Goal: Task Accomplishment & Management: Complete application form

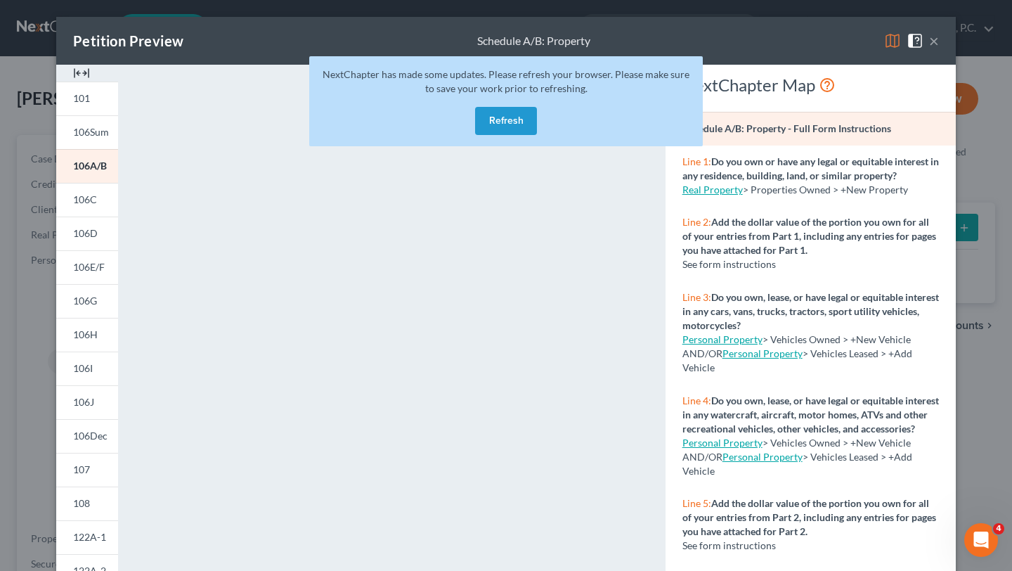
click at [518, 126] on button "Refresh" at bounding box center [506, 121] width 62 height 28
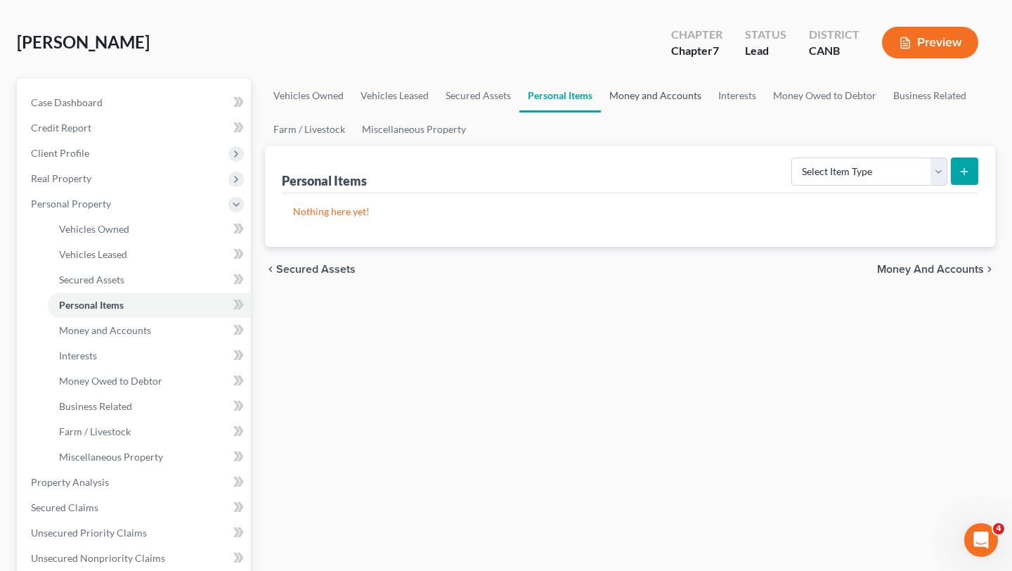
scroll to position [61, 0]
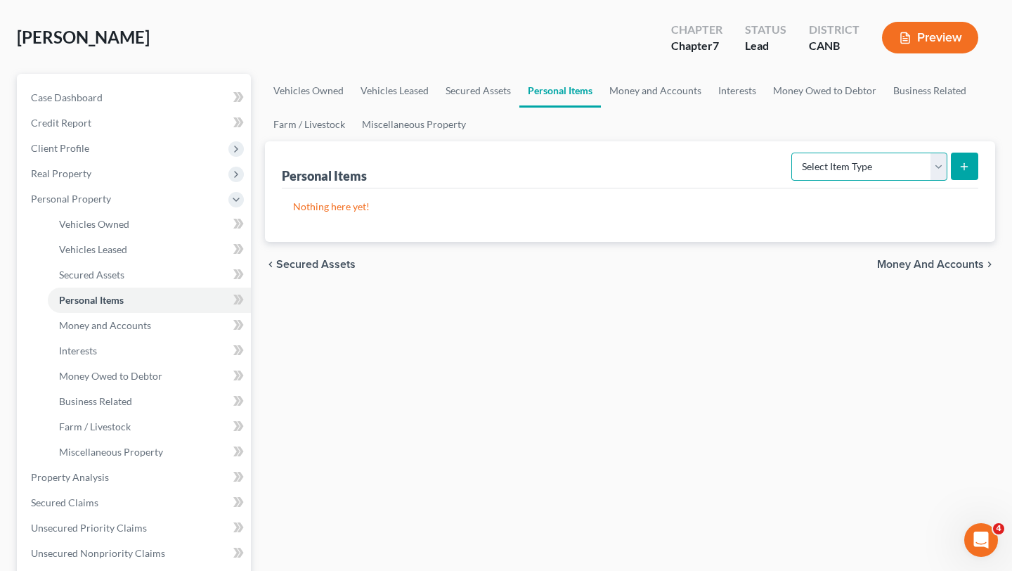
click at [840, 168] on select "Select Item Type Clothing Collectibles Of Value Electronics Firearms Household …" at bounding box center [870, 167] width 156 height 28
select select "household_goods"
click at [964, 170] on icon "submit" at bounding box center [964, 166] width 11 height 11
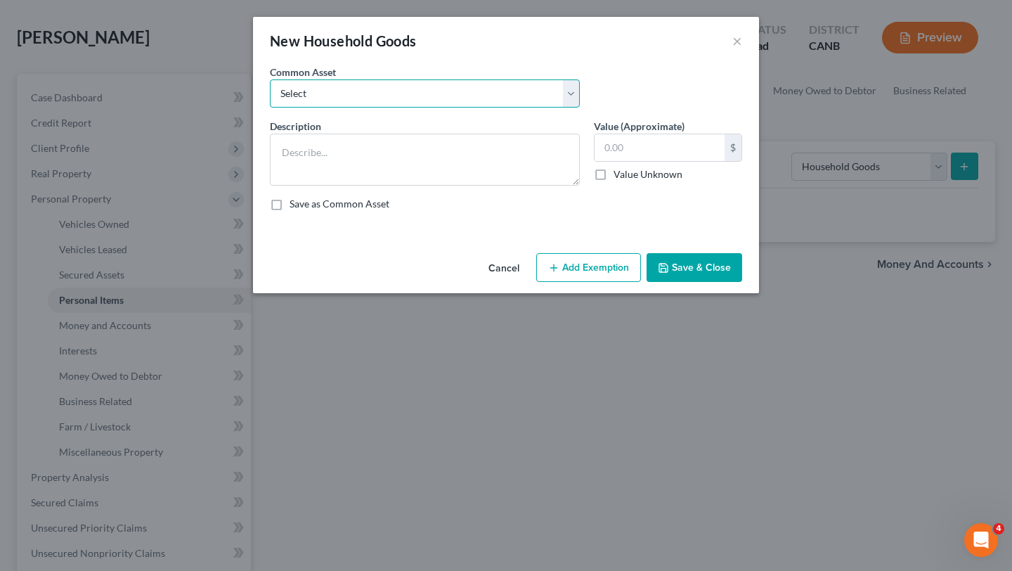
click at [473, 90] on select "Select Household Goods and Furniture" at bounding box center [425, 93] width 310 height 28
select select "0"
type textarea "Household Goods and Furniture"
click at [673, 160] on input "text" at bounding box center [660, 147] width 130 height 27
type input "1,000"
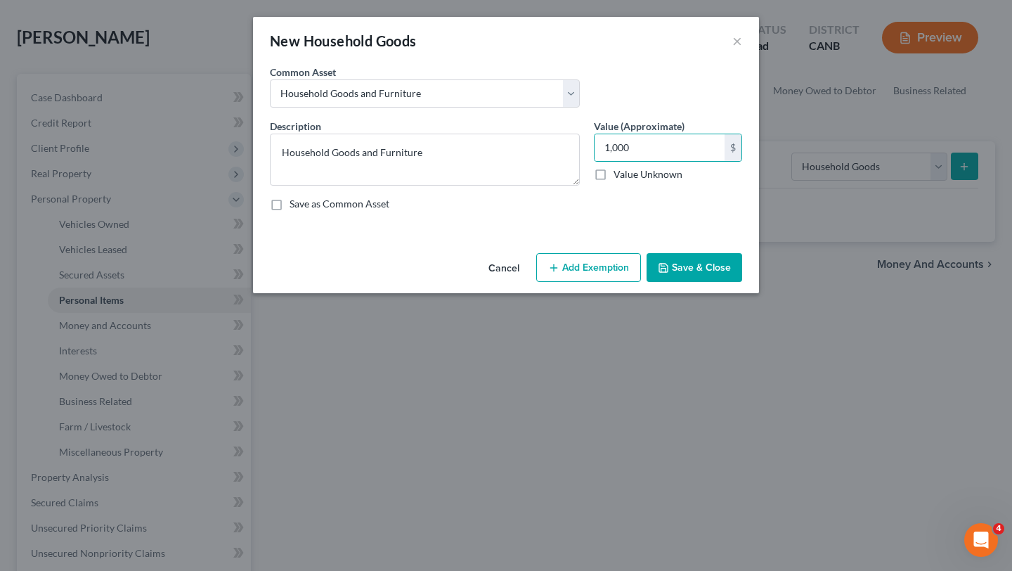
click at [614, 272] on button "Add Exemption" at bounding box center [588, 268] width 105 height 30
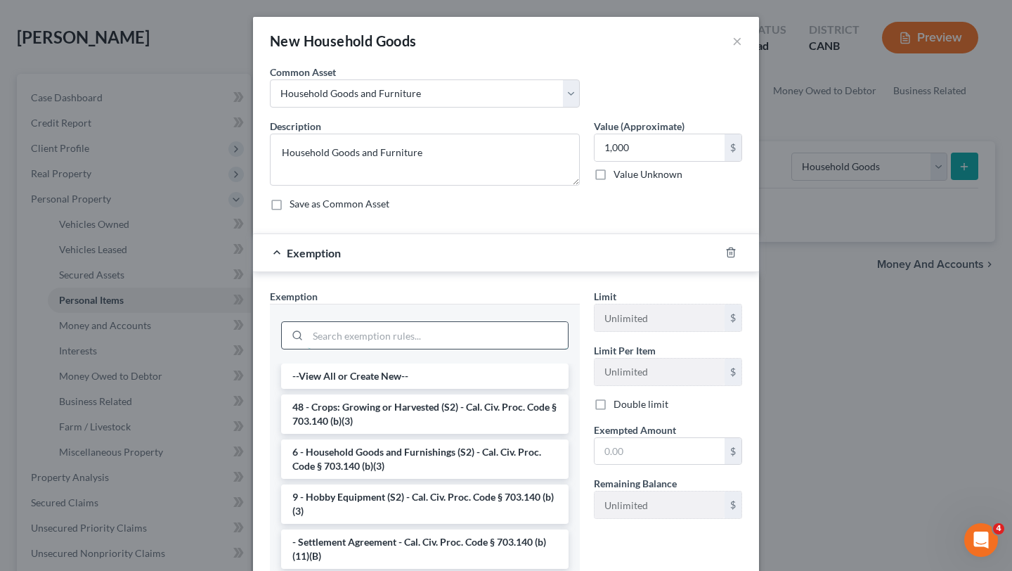
click at [451, 334] on input "search" at bounding box center [438, 335] width 260 height 27
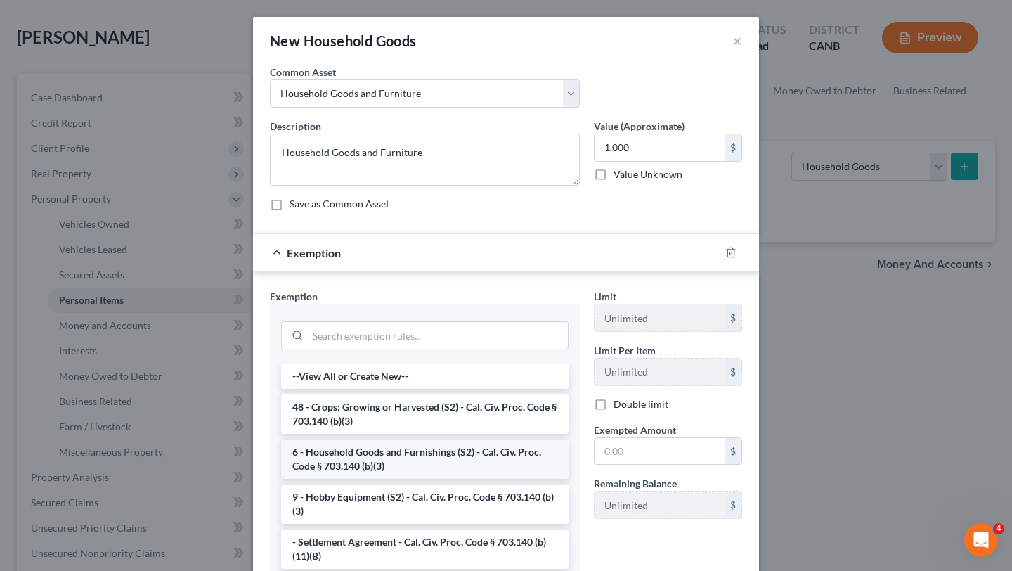
click at [477, 472] on li "6 - Household Goods and Furnishings (S2) - Cal. Civ. Proc. Code § 703.140 (b)(3)" at bounding box center [425, 458] width 288 height 39
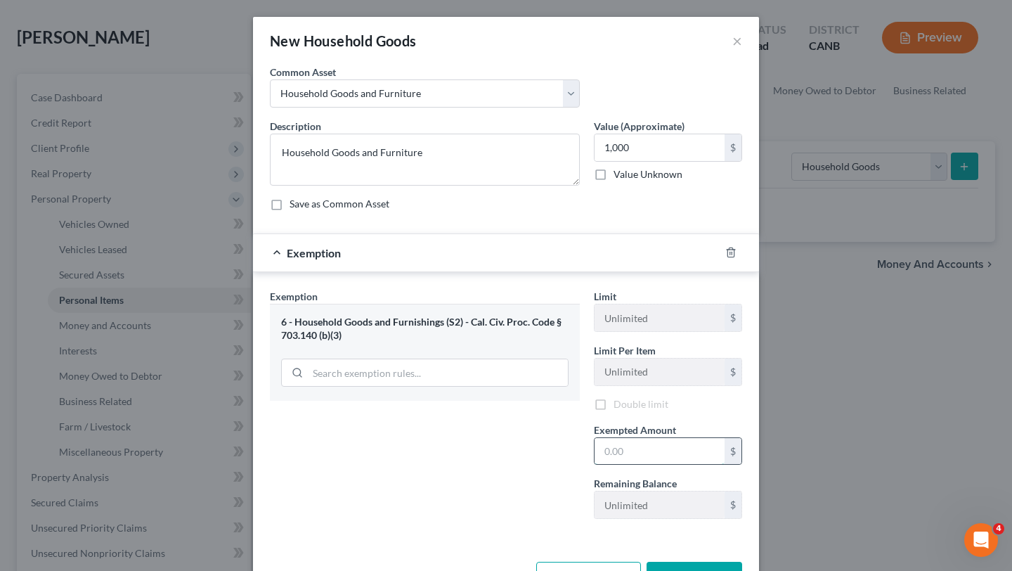
click at [631, 444] on input "text" at bounding box center [660, 451] width 130 height 27
type input "1,000"
click at [553, 443] on div "Exemption Set must be selected for CA. Exemption * 6 - Household Goods and Furn…" at bounding box center [425, 410] width 324 height 243
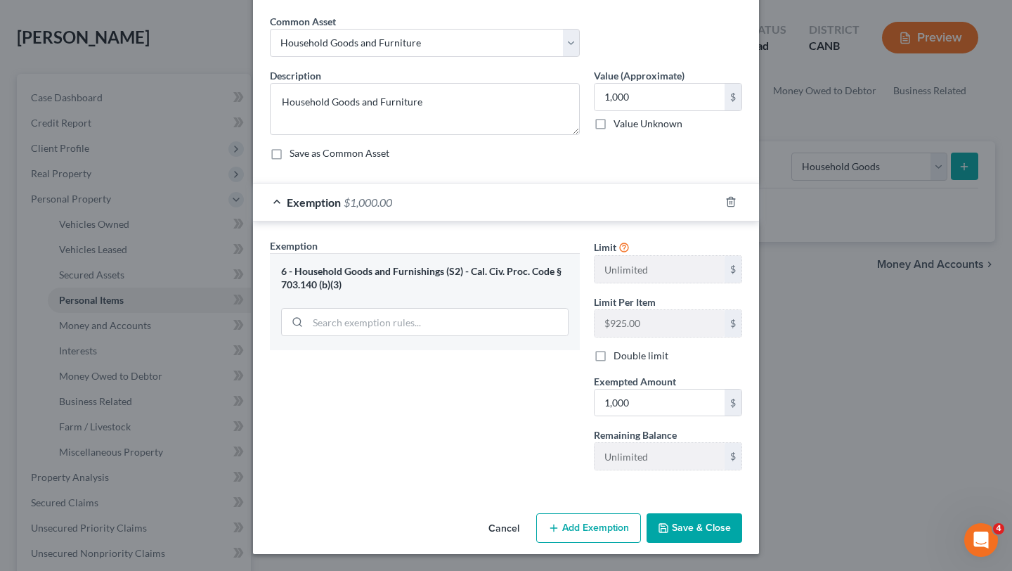
click at [679, 527] on button "Save & Close" at bounding box center [695, 528] width 96 height 30
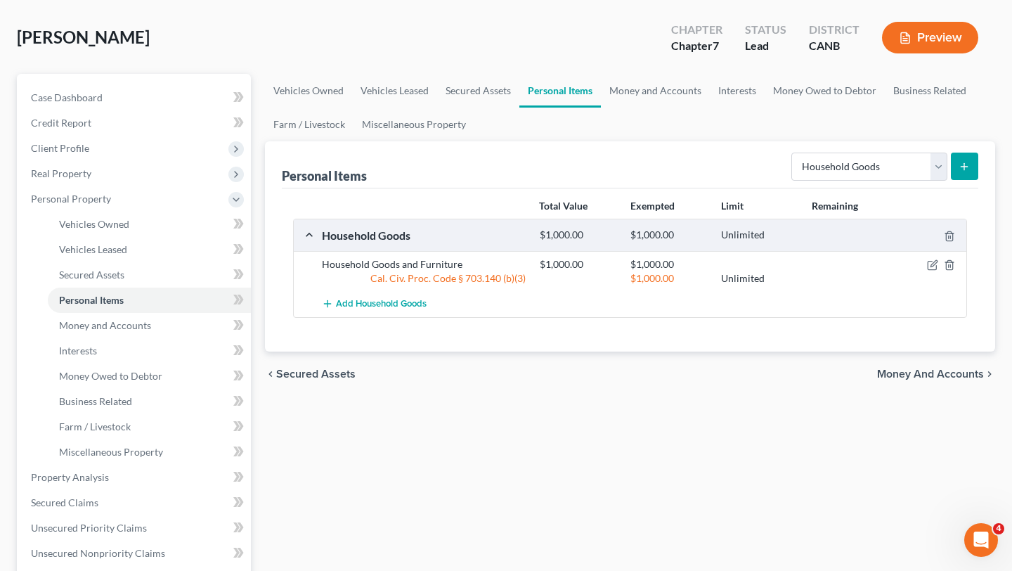
click at [827, 144] on div "Personal Items Select Item Type Clothing Collectibles Of Value Electronics Fire…" at bounding box center [630, 164] width 697 height 47
click at [827, 158] on select "Select Item Type Clothing Collectibles Of Value Electronics Firearms Household …" at bounding box center [870, 167] width 156 height 28
select select "electronics"
click at [966, 158] on button "submit" at bounding box center [964, 166] width 27 height 27
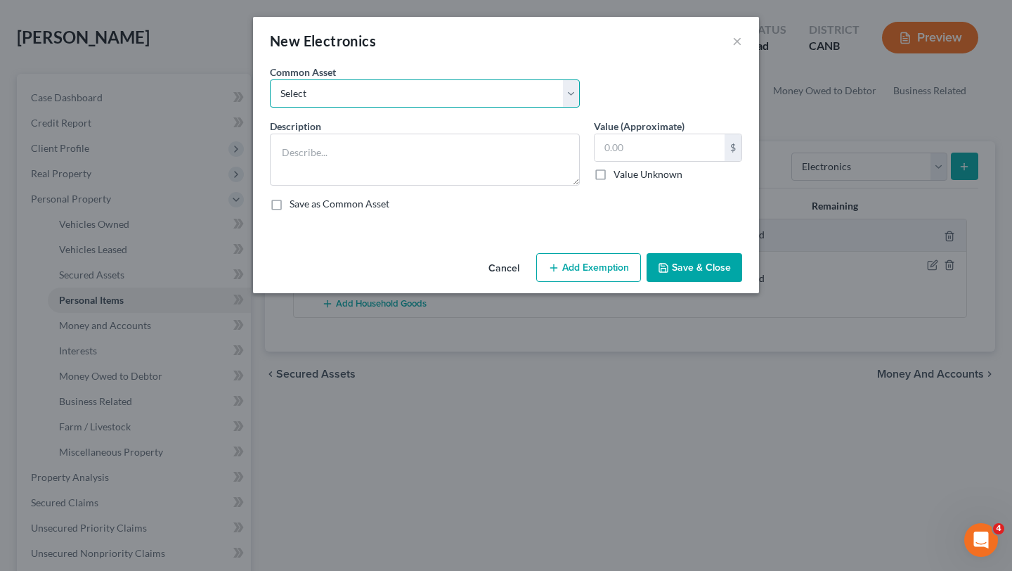
click at [470, 96] on select "Select Electronics" at bounding box center [425, 93] width 310 height 28
select select "0"
type textarea "Electronics"
click at [627, 157] on input "text" at bounding box center [660, 147] width 130 height 27
type input "1,000"
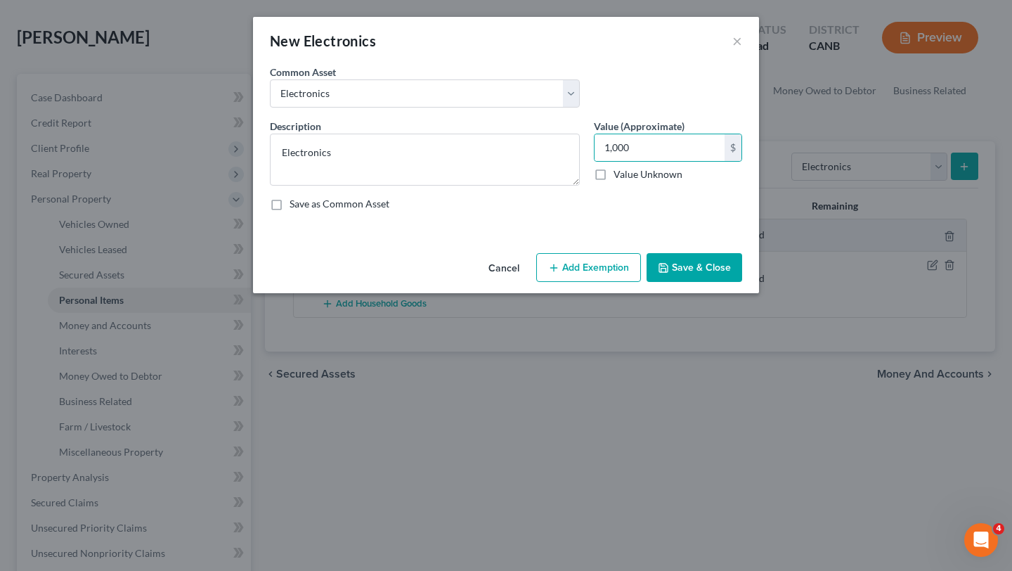
click at [610, 281] on button "Add Exemption" at bounding box center [588, 268] width 105 height 30
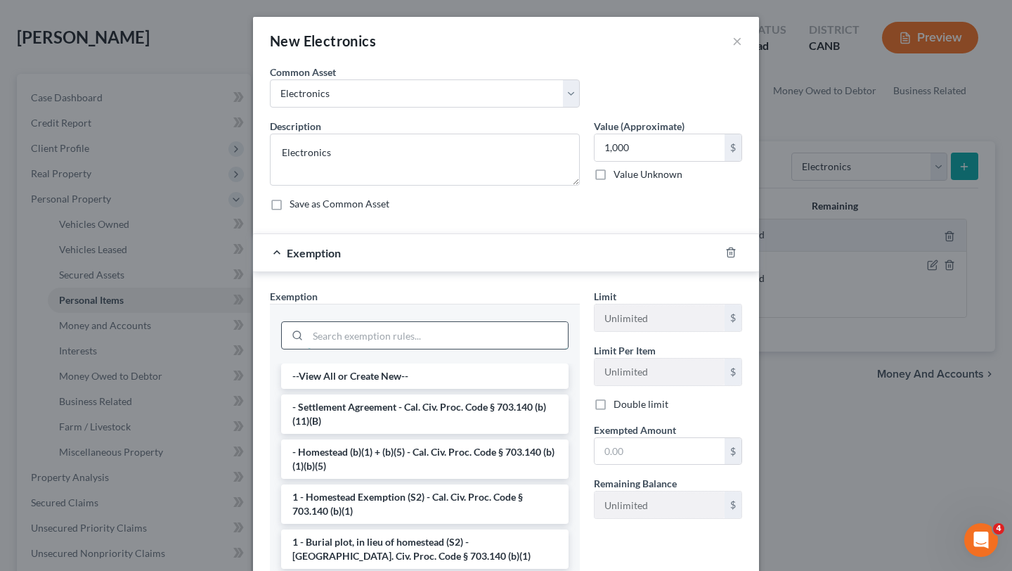
click at [441, 329] on input "search" at bounding box center [438, 335] width 260 height 27
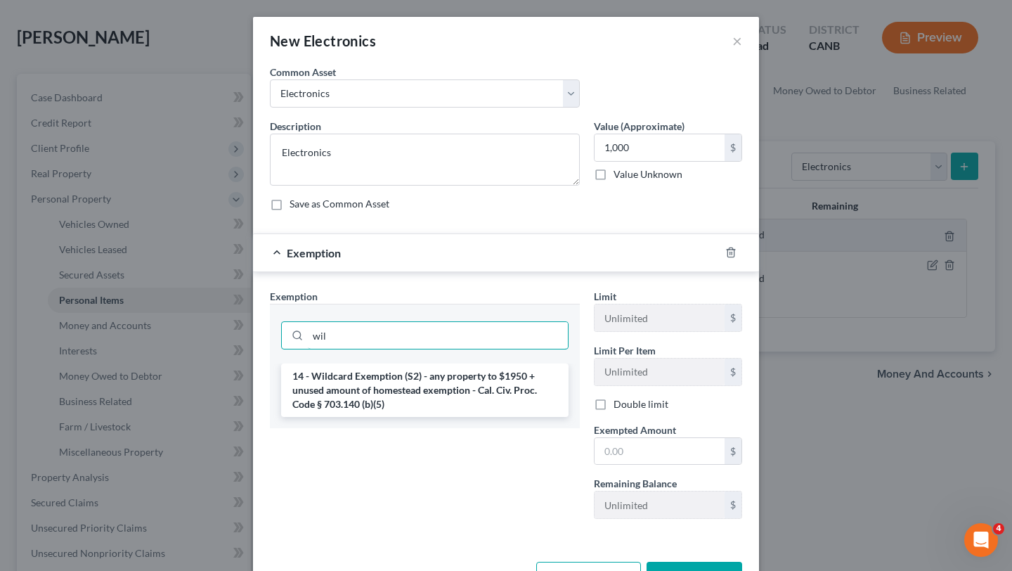
type input "wil"
click at [441, 418] on div "14 - Wildcard Exemption (S2) - any property to $1950 + unused amount of homeste…" at bounding box center [425, 395] width 310 height 65
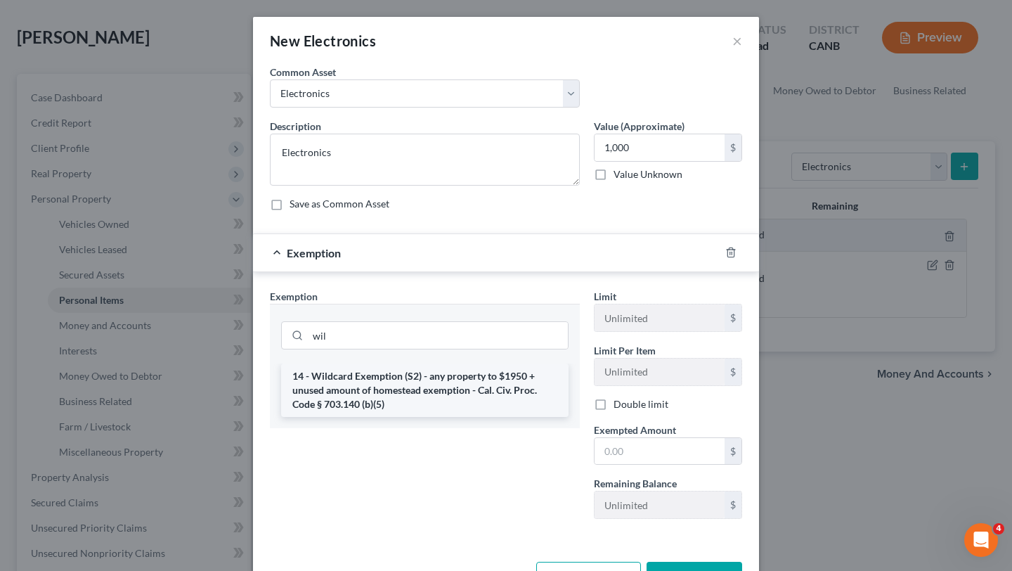
click at [441, 403] on li "14 - Wildcard Exemption (S2) - any property to $1950 + unused amount of homeste…" at bounding box center [425, 389] width 288 height 53
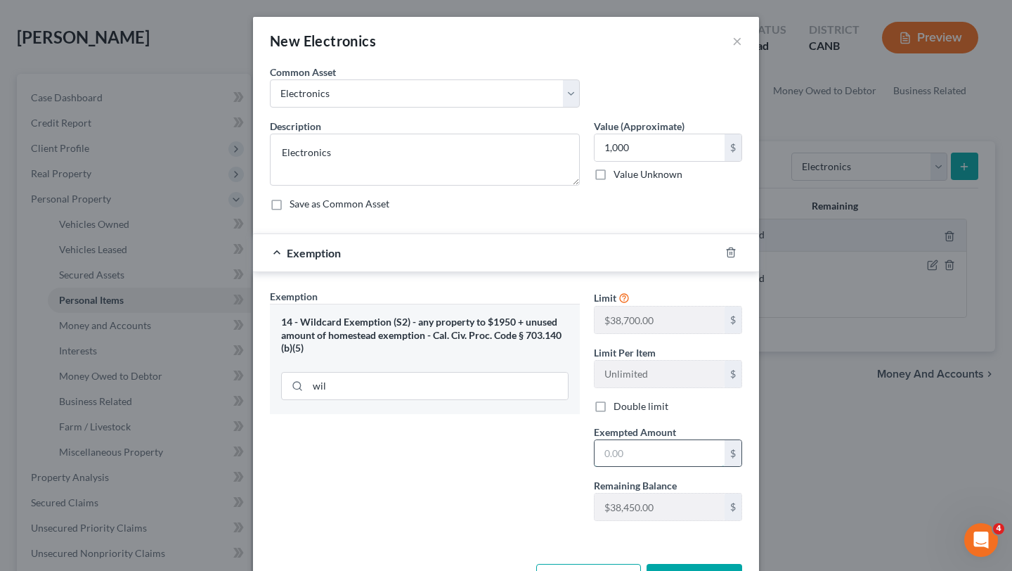
click at [635, 444] on input "text" at bounding box center [660, 453] width 130 height 27
type input "1,000"
click at [531, 490] on div "Exemption Set must be selected for CA. Exemption * 14 - Wildcard Exemption (S2)…" at bounding box center [425, 410] width 324 height 243
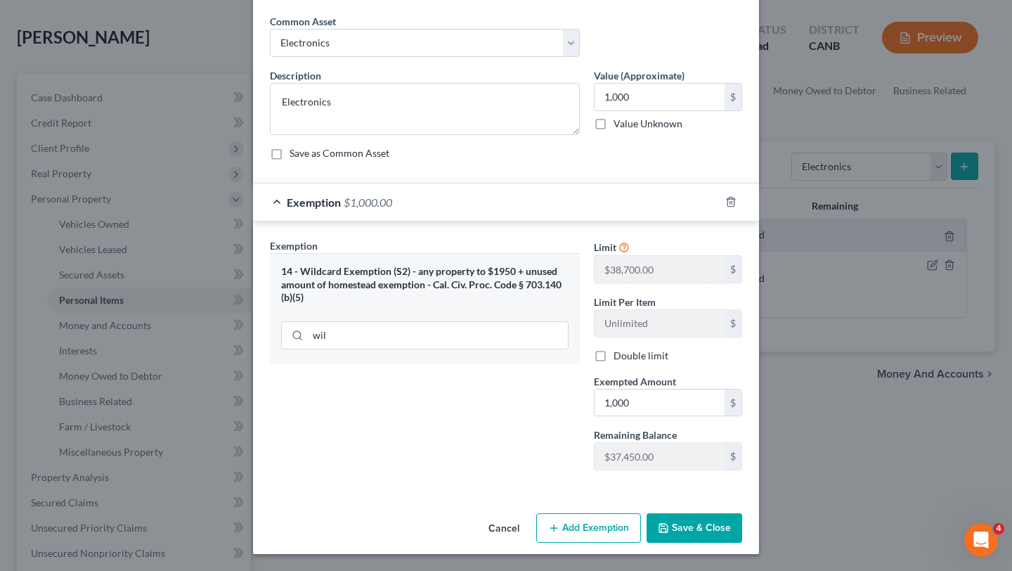
click at [673, 532] on button "Save & Close" at bounding box center [695, 528] width 96 height 30
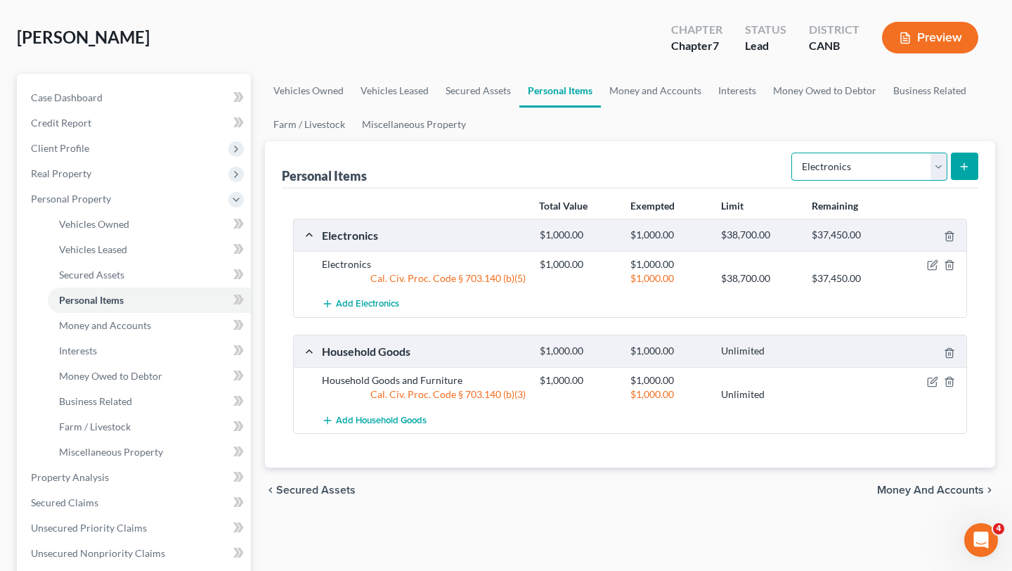
click at [898, 163] on select "Select Item Type Clothing Collectibles Of Value Electronics Firearms Household …" at bounding box center [870, 167] width 156 height 28
select select "clothing"
click at [959, 156] on button "submit" at bounding box center [964, 166] width 27 height 27
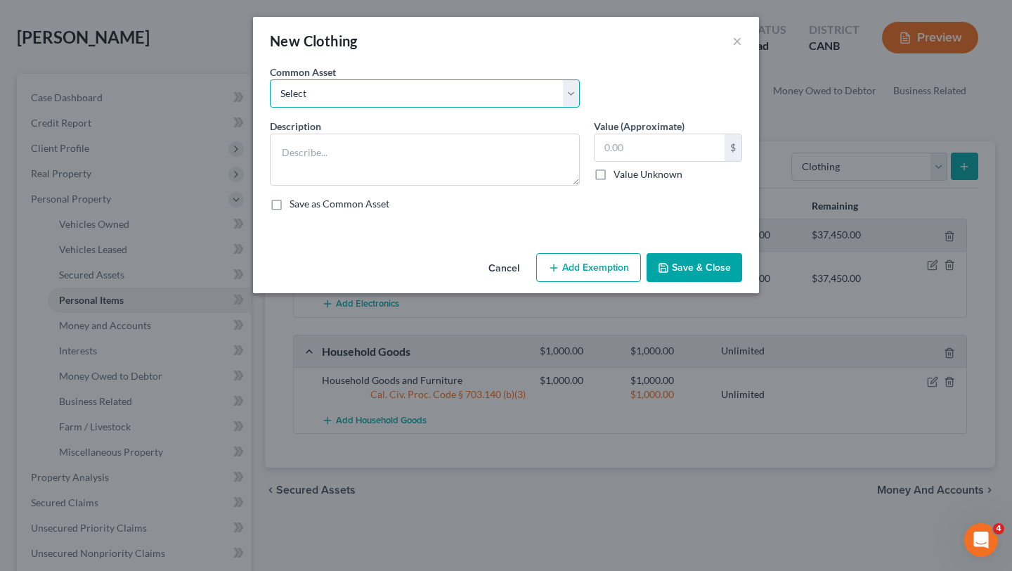
click at [489, 96] on select "Select Clothing" at bounding box center [425, 93] width 310 height 28
select select "0"
type textarea "Clothing"
click at [640, 155] on input "text" at bounding box center [660, 147] width 130 height 27
type input "1,000"
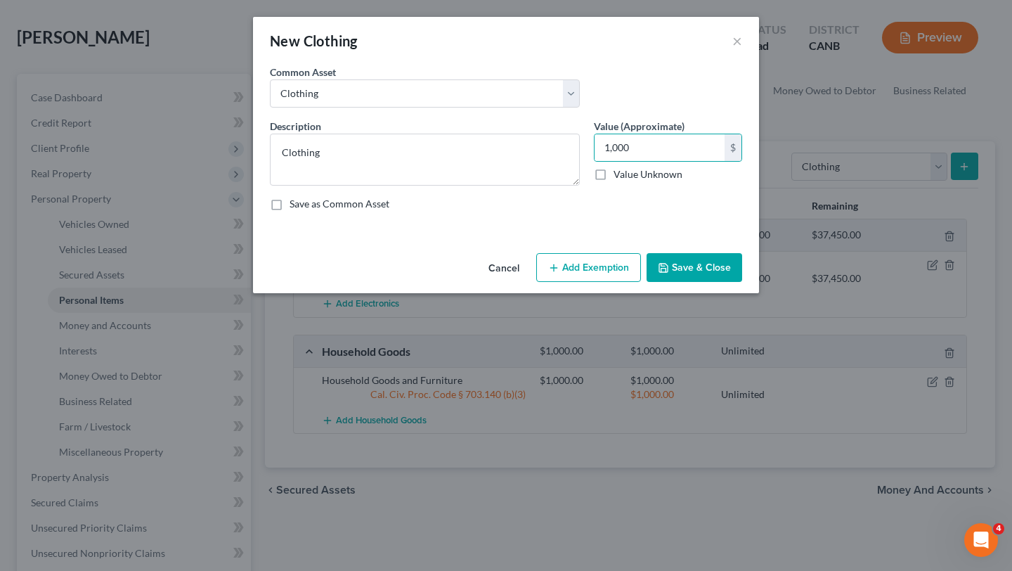
click at [588, 264] on button "Add Exemption" at bounding box center [588, 268] width 105 height 30
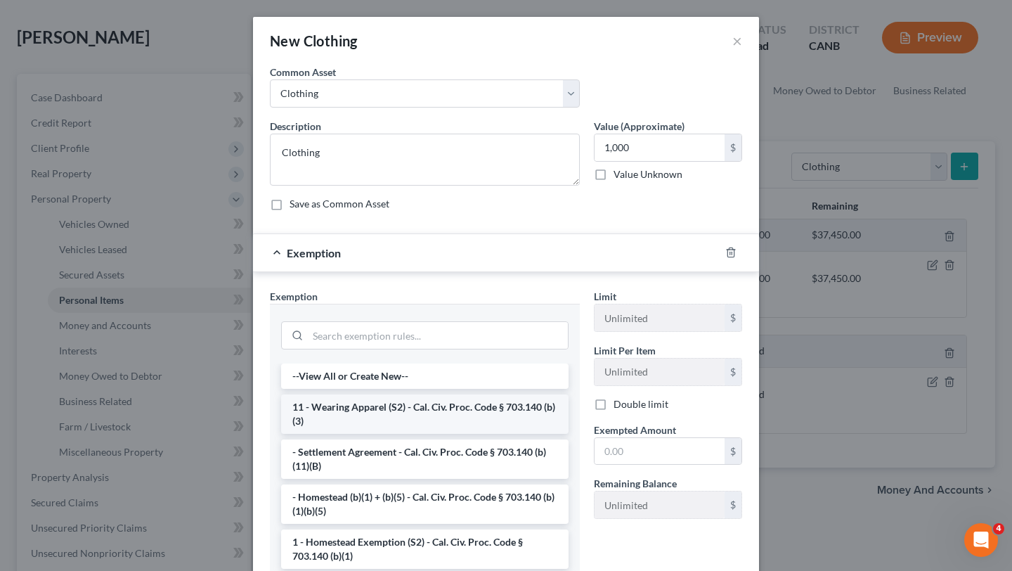
click at [478, 414] on li "11 - Wearing Apparel (S2) - Cal. Civ. Proc. Code § 703.140 (b)(3)" at bounding box center [425, 413] width 288 height 39
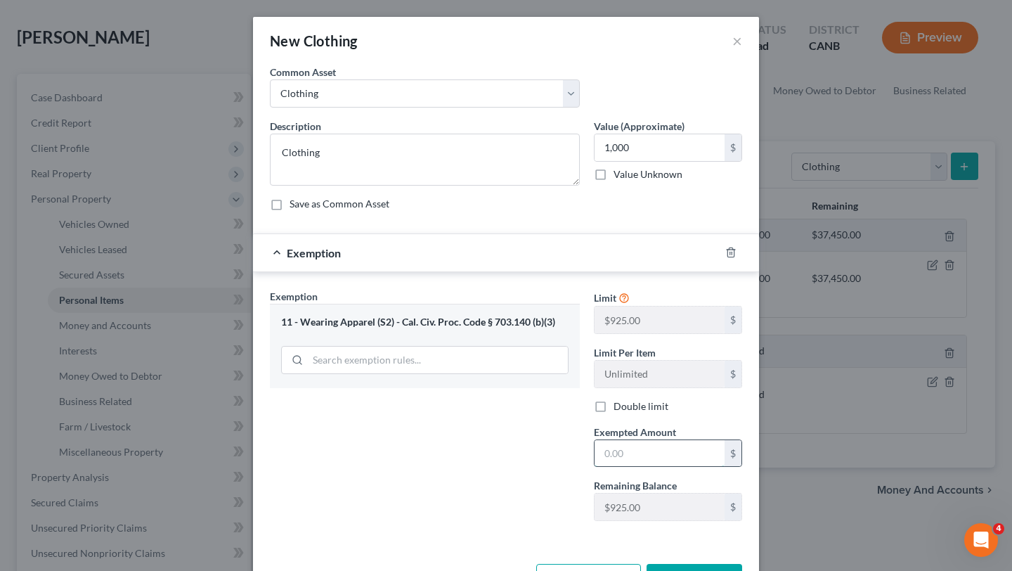
click at [647, 455] on input "text" at bounding box center [660, 453] width 130 height 27
click at [464, 477] on div "Exemption Set must be selected for CA. Exemption * 11 - Wearing Apparel (S2) - …" at bounding box center [425, 410] width 324 height 243
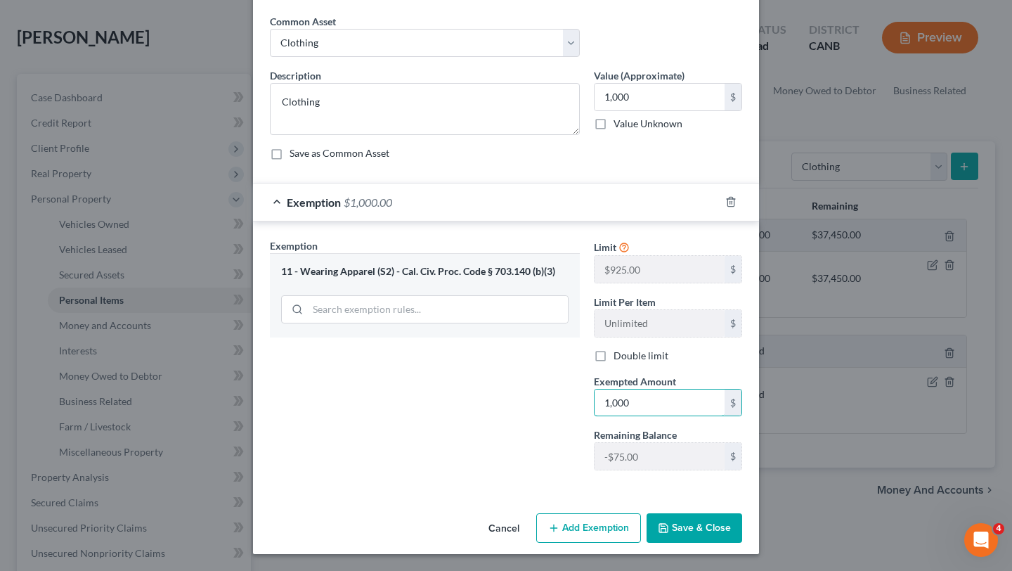
drag, startPoint x: 647, startPoint y: 404, endPoint x: 493, endPoint y: 365, distance: 159.6
click at [493, 365] on div "Exemption Set must be selected for CA. Exemption * 11 - Wearing Apparel (S2) - …" at bounding box center [506, 360] width 486 height 244
type input "9"
type input "0"
type input "900"
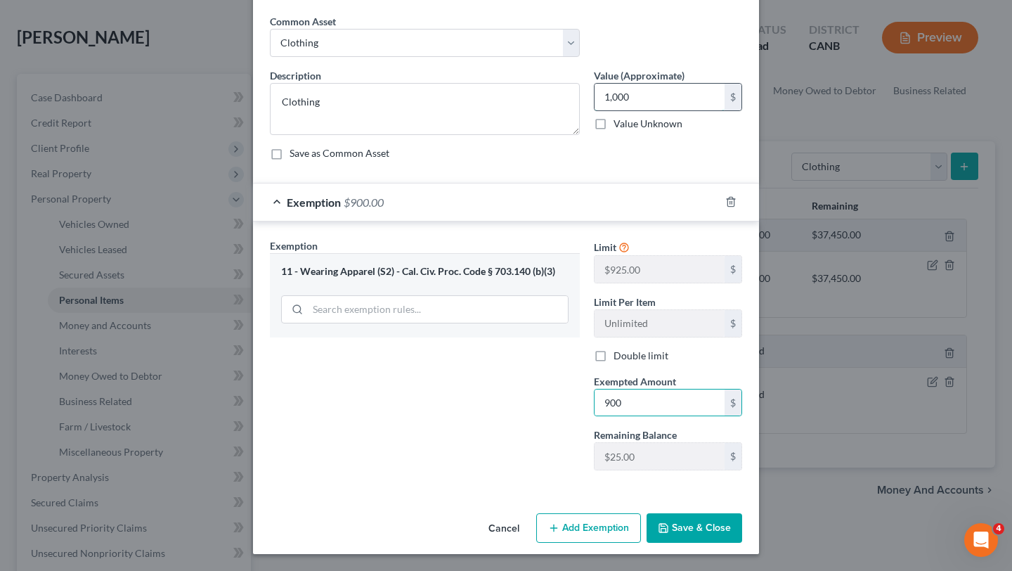
click at [646, 88] on input "1,000" at bounding box center [660, 97] width 130 height 27
click at [456, 570] on div "New Clothing × An exemption set must first be selected from the Filing Informat…" at bounding box center [506, 285] width 1012 height 571
click at [654, 108] on input "900" at bounding box center [660, 97] width 130 height 27
type input "925"
click at [633, 411] on input "900" at bounding box center [660, 402] width 130 height 27
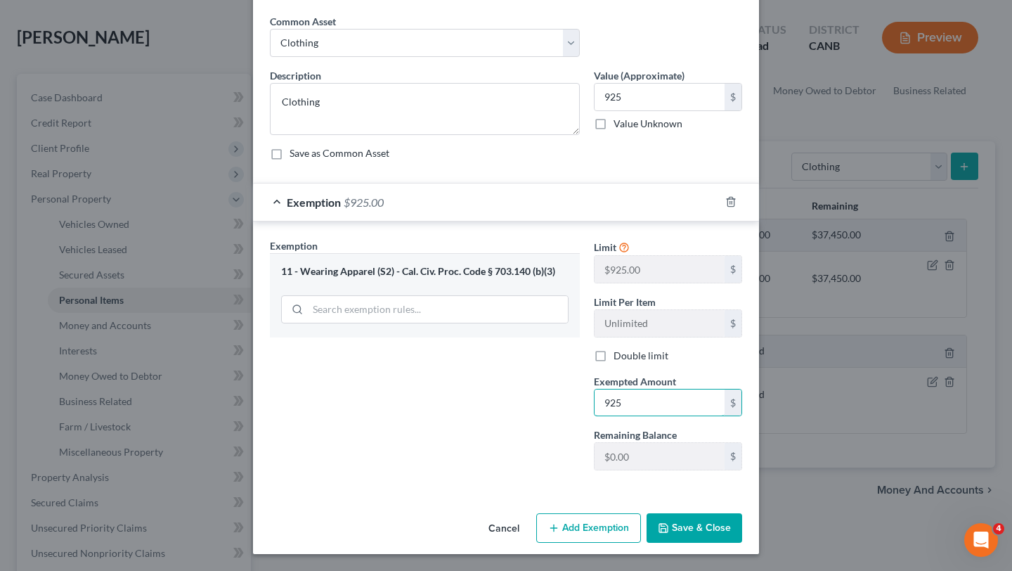
type input "925"
click at [499, 438] on div "Exemption Set must be selected for CA. Exemption * 11 - Wearing Apparel (S2) - …" at bounding box center [425, 359] width 324 height 243
click at [669, 538] on button "Save & Close" at bounding box center [695, 528] width 96 height 30
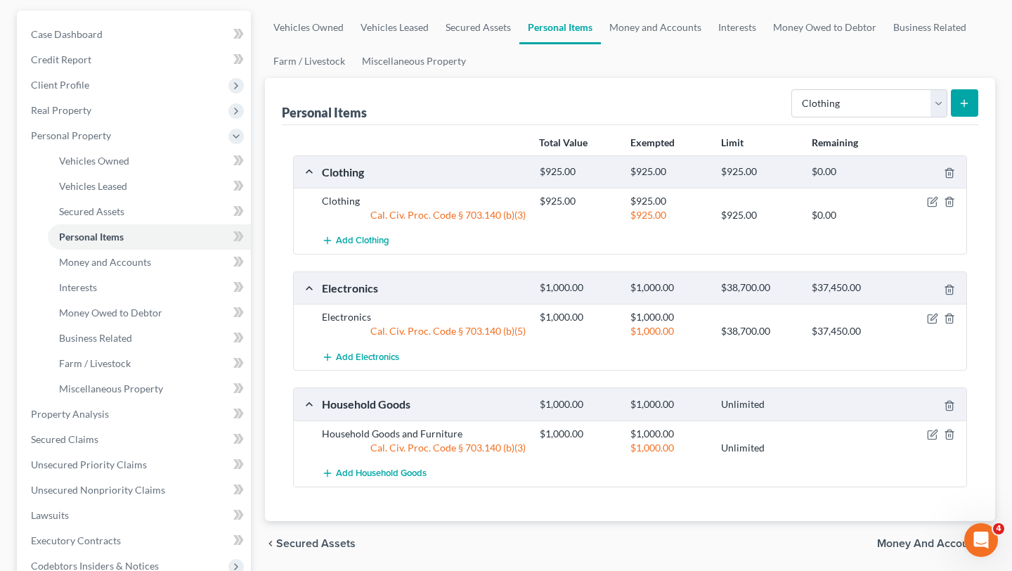
scroll to position [124, 0]
click at [928, 205] on icon "button" at bounding box center [932, 203] width 8 height 8
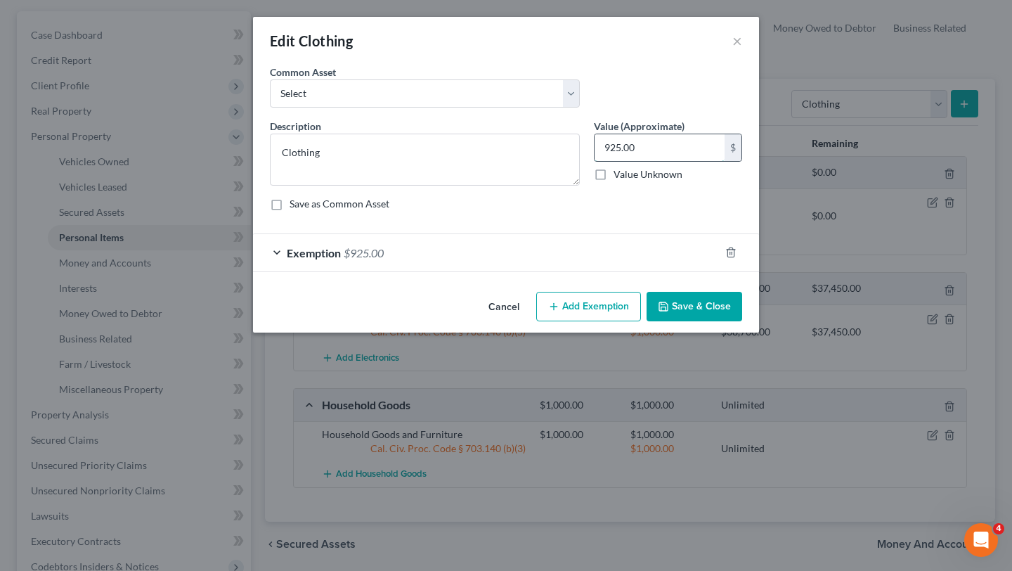
drag, startPoint x: 671, startPoint y: 155, endPoint x: 611, endPoint y: 143, distance: 60.8
click at [611, 145] on input "925.00" at bounding box center [660, 147] width 130 height 27
type input "1,000"
click at [590, 311] on button "Add Exemption" at bounding box center [588, 307] width 105 height 30
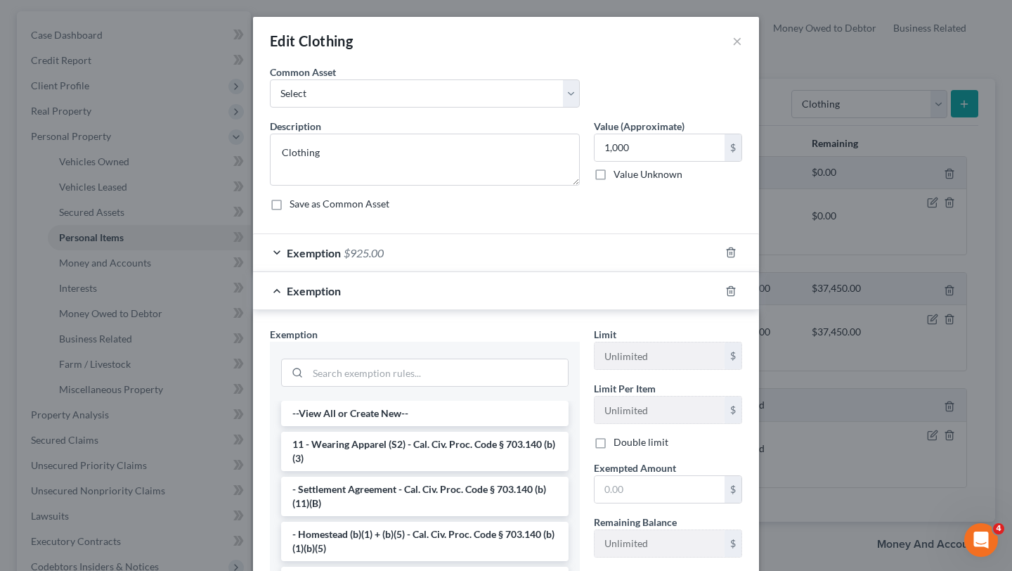
click at [417, 392] on div at bounding box center [425, 371] width 310 height 59
click at [390, 404] on li "--View All or Create New--" at bounding box center [425, 413] width 288 height 25
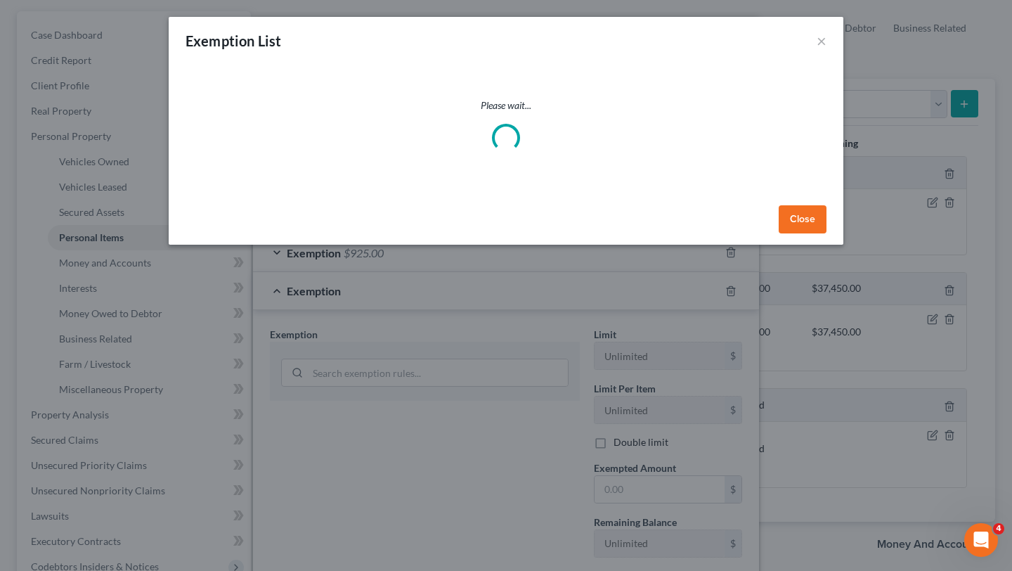
select select "5"
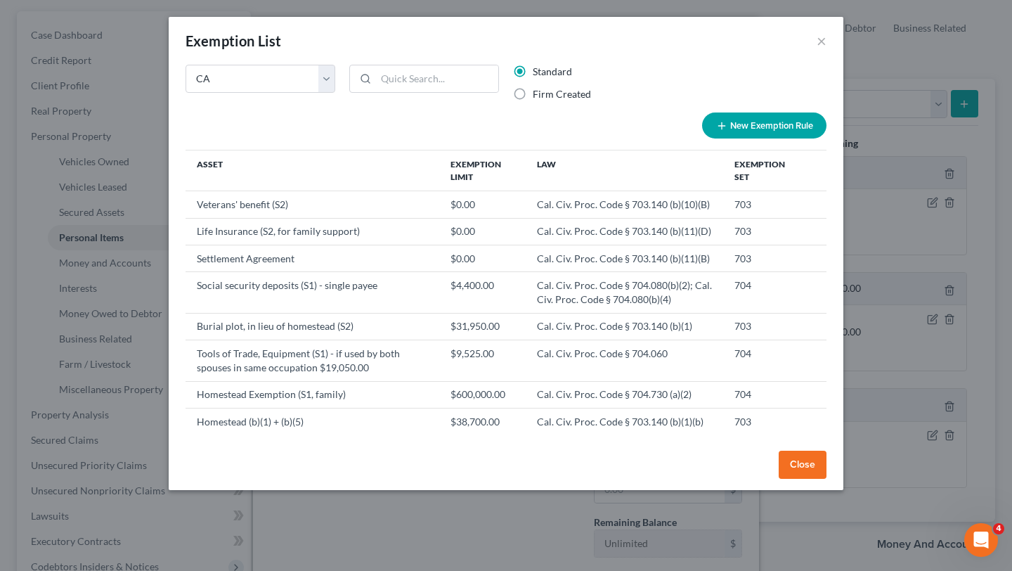
click at [390, 392] on td "Homestead Exemption (S1, family)" at bounding box center [313, 394] width 254 height 27
click at [827, 46] on div "Exemption List ×" at bounding box center [506, 41] width 675 height 48
click at [822, 44] on button "×" at bounding box center [822, 40] width 10 height 17
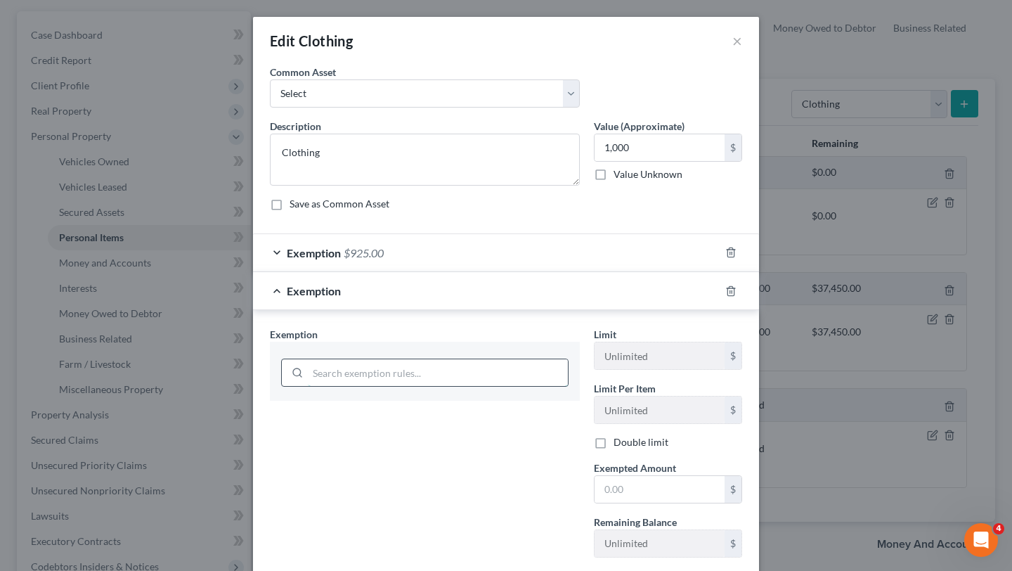
click at [415, 382] on input "search" at bounding box center [438, 372] width 260 height 27
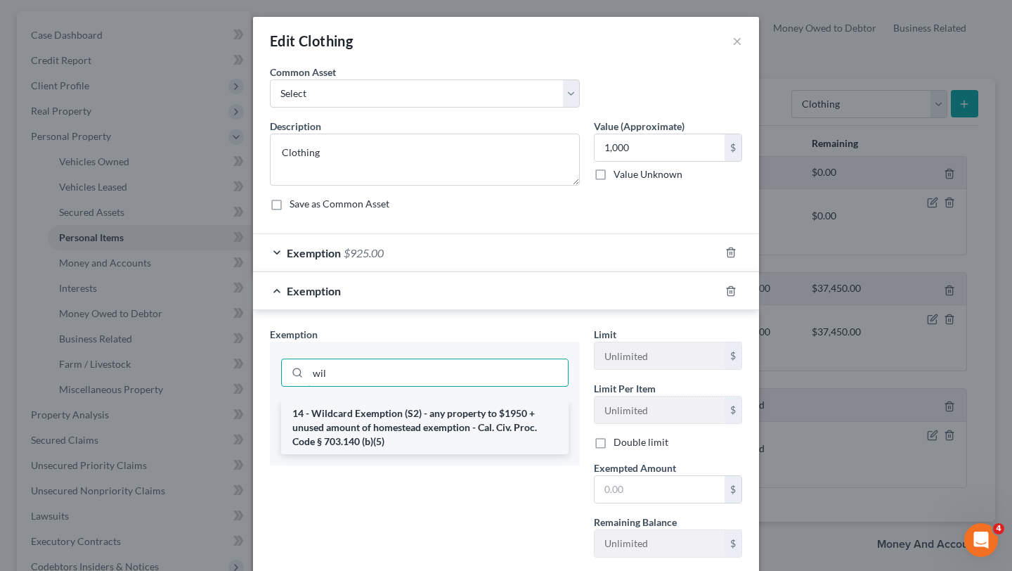
type input "wil"
click at [413, 428] on li "14 - Wildcard Exemption (S2) - any property to $1950 + unused amount of homeste…" at bounding box center [425, 427] width 288 height 53
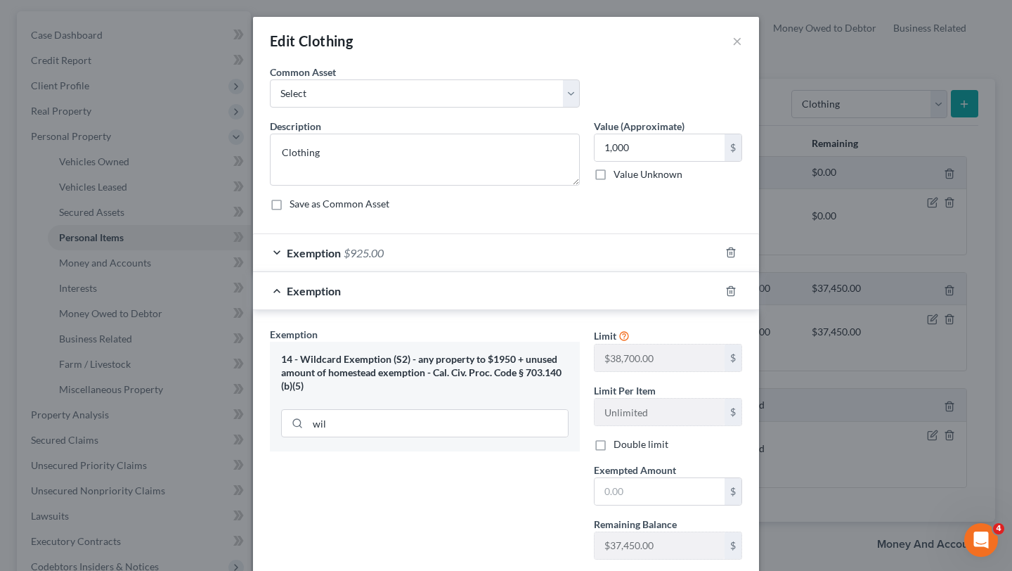
click at [641, 508] on div "Limit $38,700.00 $ Limit Per Item Unlimited $ Double limit Exempted Amount * $ …" at bounding box center [668, 448] width 162 height 243
click at [642, 489] on input "text" at bounding box center [660, 491] width 130 height 27
type input "75"
click at [538, 466] on div "Exemption Set must be selected for CA. Exemption * 14 - Wildcard Exemption (S2)…" at bounding box center [425, 448] width 324 height 243
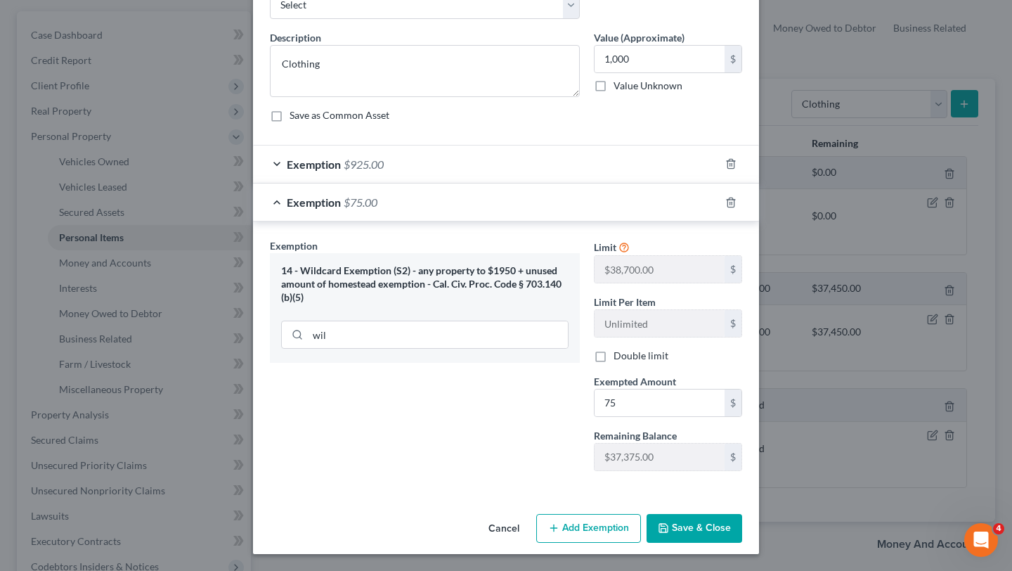
click at [697, 515] on button "Save & Close" at bounding box center [695, 529] width 96 height 30
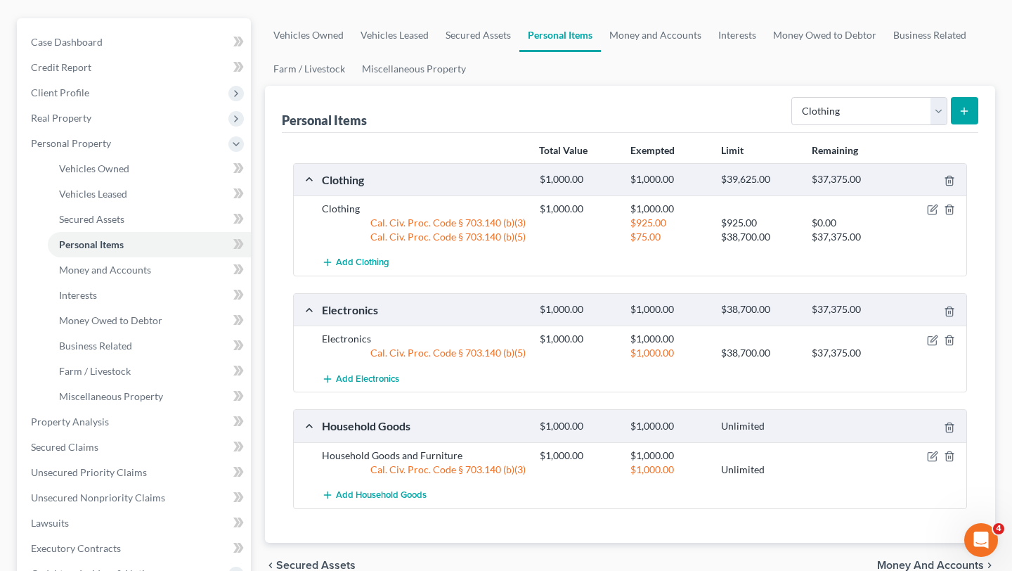
scroll to position [0, 0]
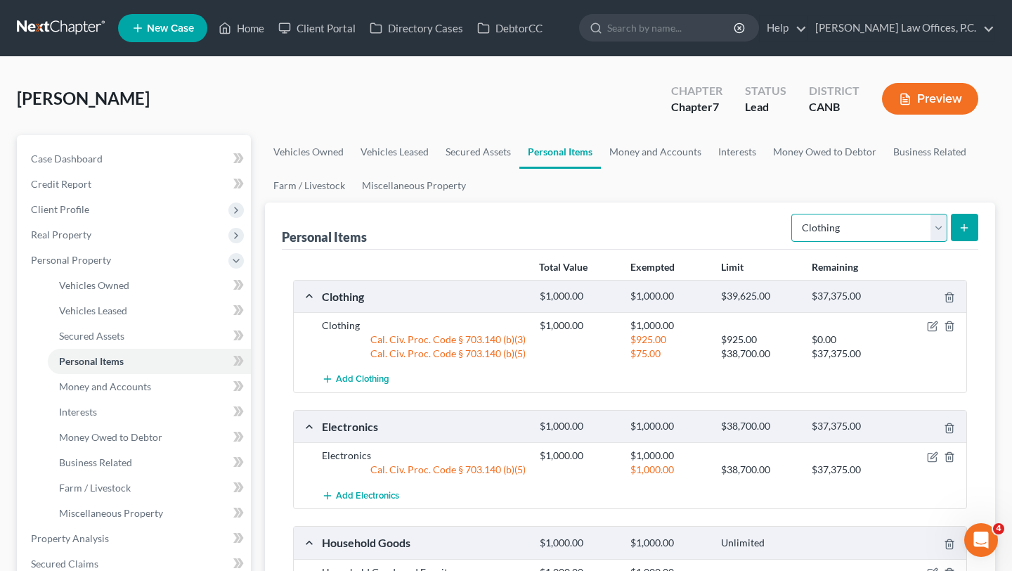
click at [869, 221] on select "Select Item Type Clothing Collectibles Of Value Electronics Firearms Household …" at bounding box center [870, 228] width 156 height 28
select select "jewelry"
click at [958, 228] on button "submit" at bounding box center [964, 227] width 27 height 27
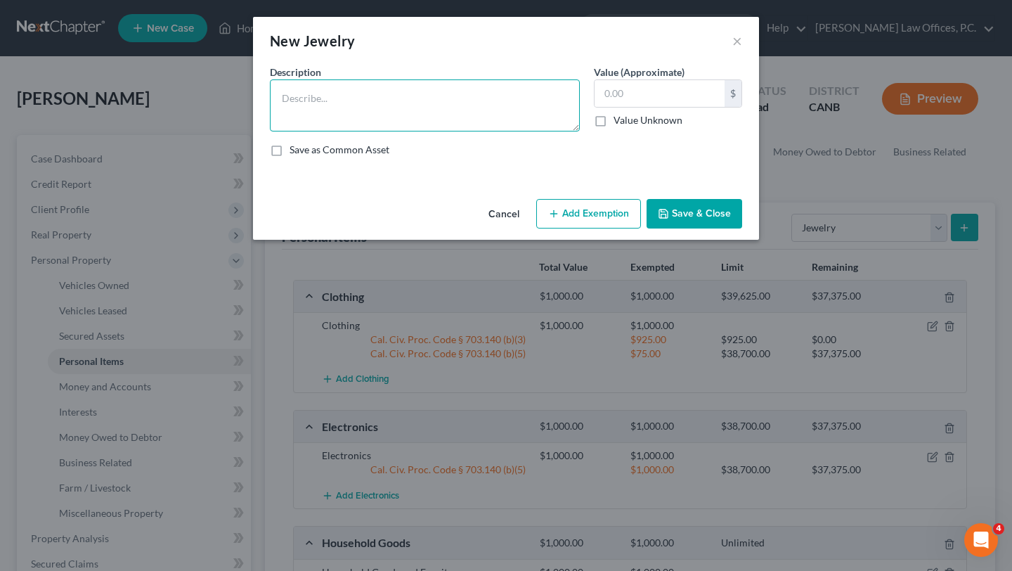
click at [519, 90] on textarea at bounding box center [425, 105] width 310 height 52
click at [673, 82] on input "text" at bounding box center [660, 93] width 130 height 27
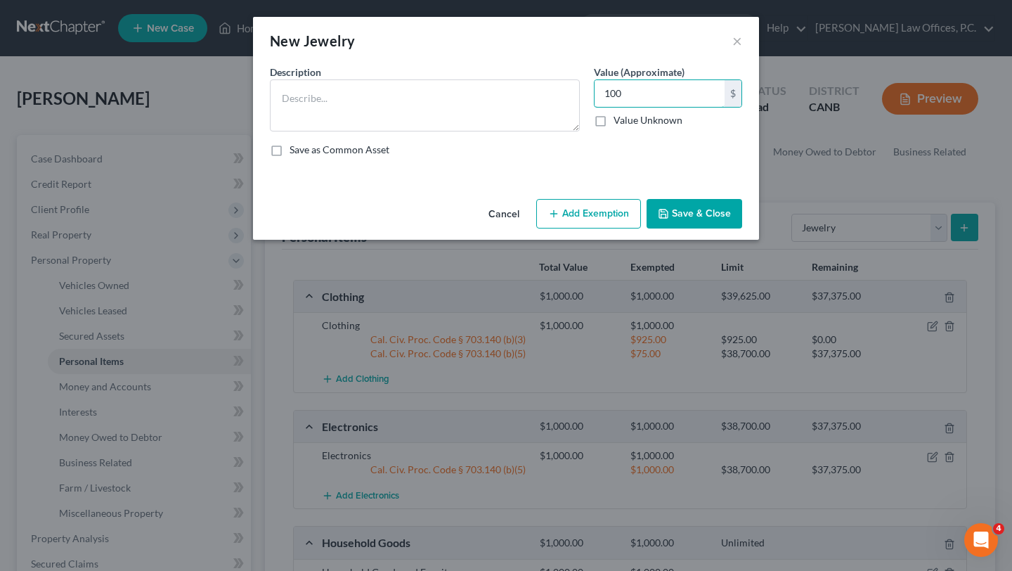
type input "100"
click at [611, 223] on button "Add Exemption" at bounding box center [588, 214] width 105 height 30
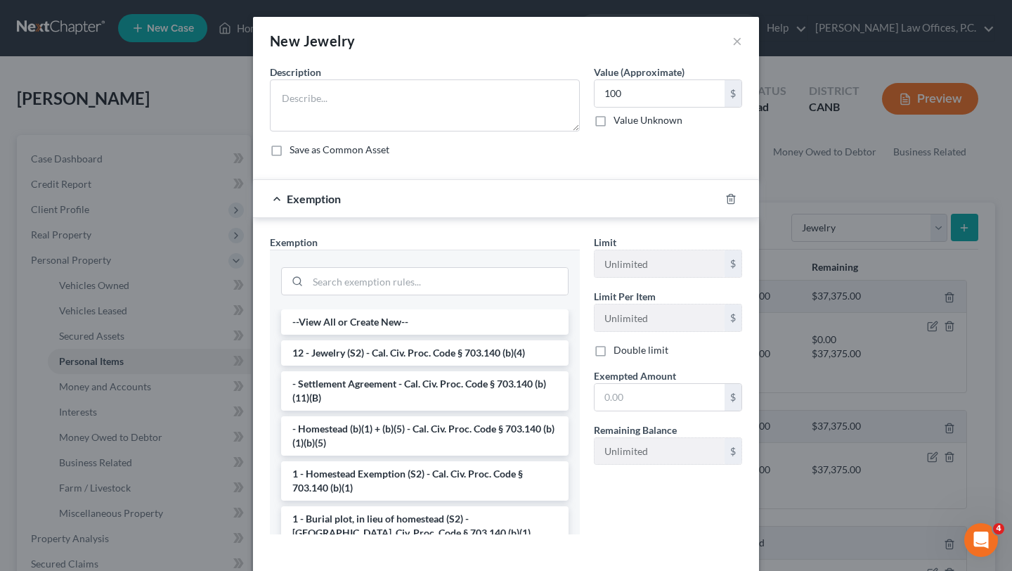
click at [453, 75] on div "Description *" at bounding box center [425, 98] width 324 height 67
click at [453, 89] on textarea at bounding box center [425, 105] width 310 height 52
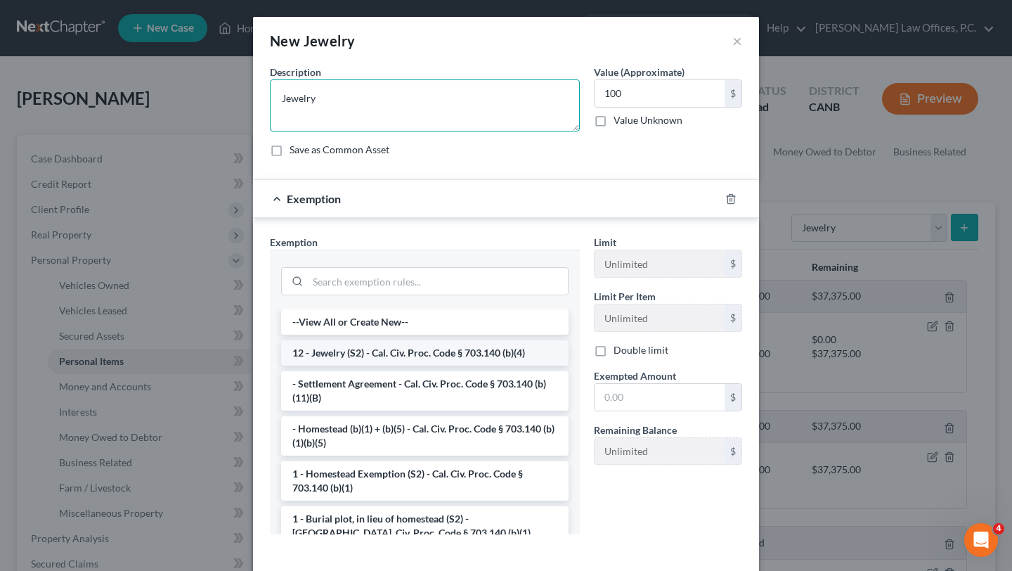
type textarea "Jewelry"
click at [423, 362] on li "12 - Jewelry (S2) - Cal. Civ. Proc. Code § 703.140 (b)(4)" at bounding box center [425, 352] width 288 height 25
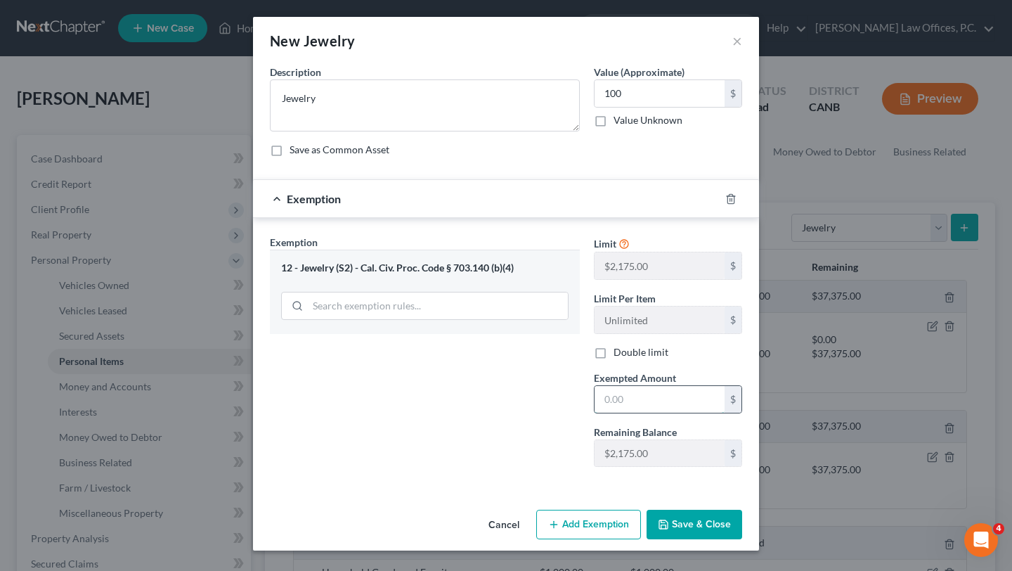
click at [650, 393] on input "text" at bounding box center [660, 399] width 130 height 27
type input "100"
click at [512, 473] on div "Exemption Set must be selected for CA. Exemption * 12 - Jewelry (S2) - Cal. Civ…" at bounding box center [425, 356] width 324 height 243
click at [677, 519] on button "Save & Close" at bounding box center [695, 525] width 96 height 30
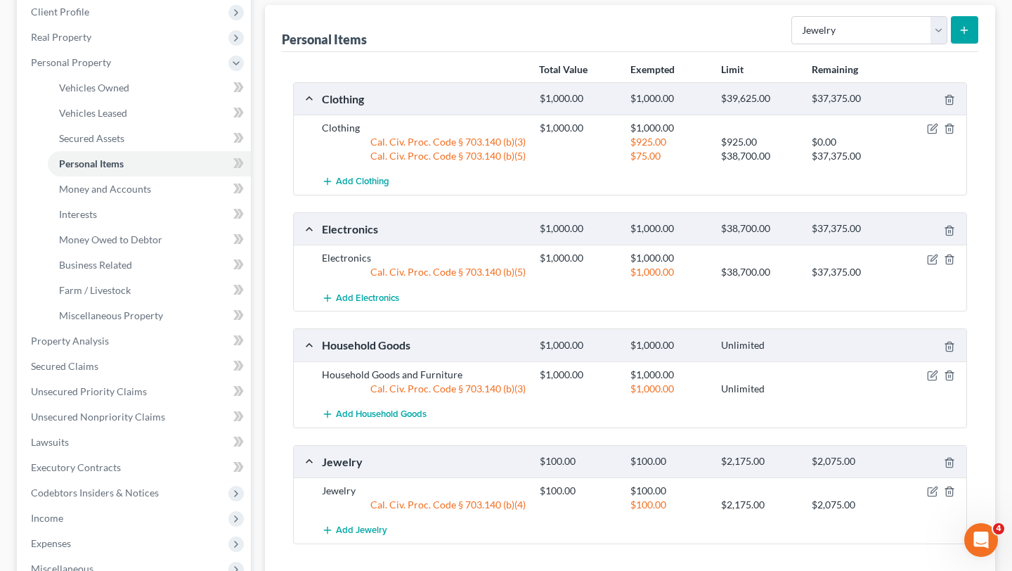
scroll to position [75, 0]
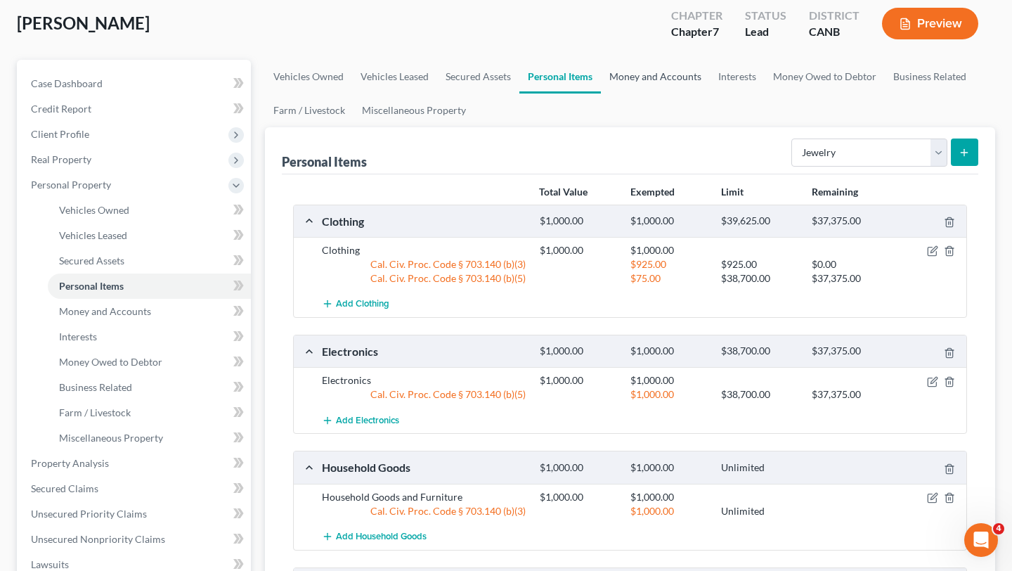
click at [650, 71] on link "Money and Accounts" at bounding box center [655, 77] width 109 height 34
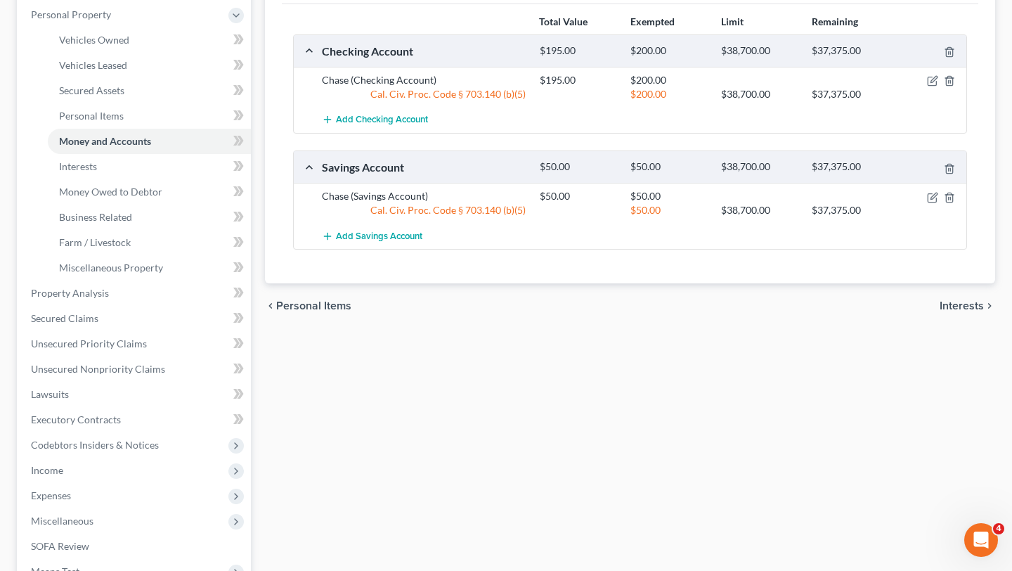
scroll to position [428, 0]
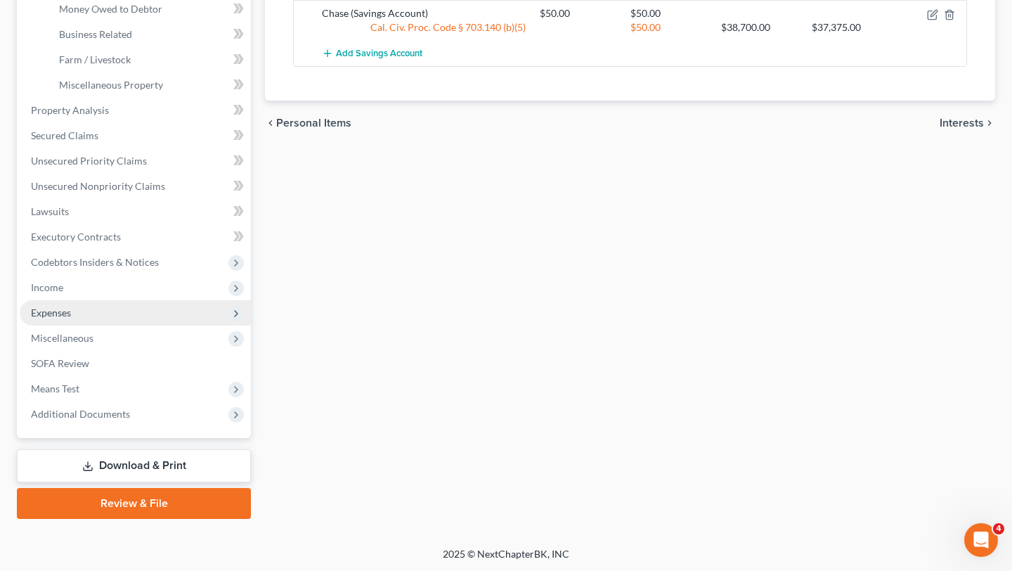
click at [101, 323] on span "Expenses" at bounding box center [135, 312] width 231 height 25
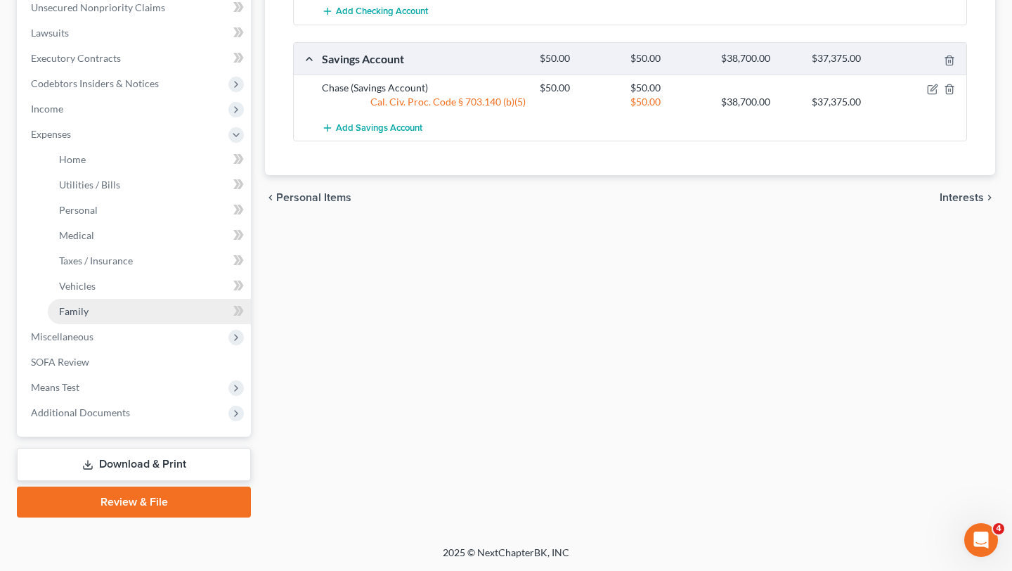
scroll to position [352, 0]
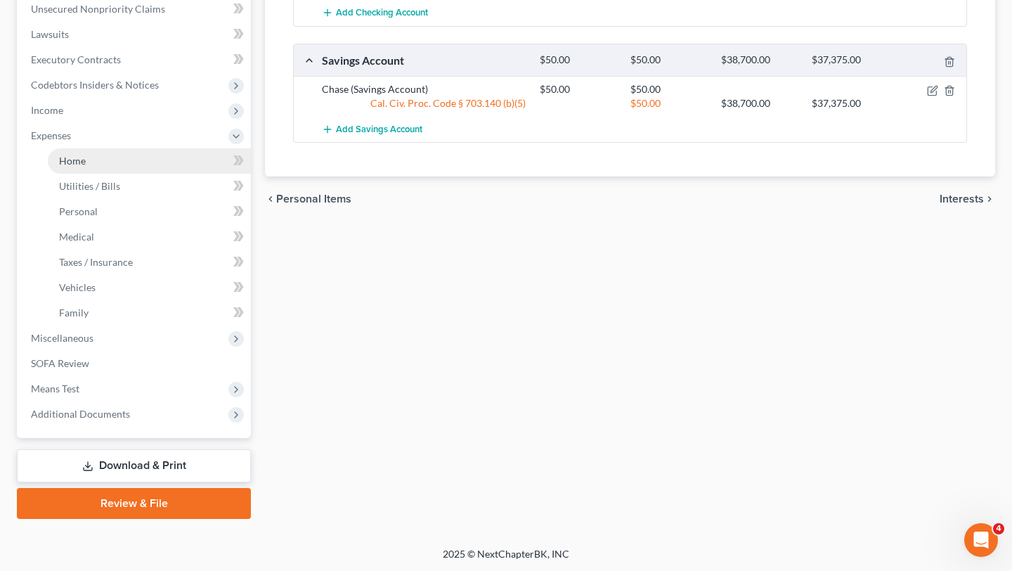
click at [111, 164] on link "Home" at bounding box center [149, 160] width 203 height 25
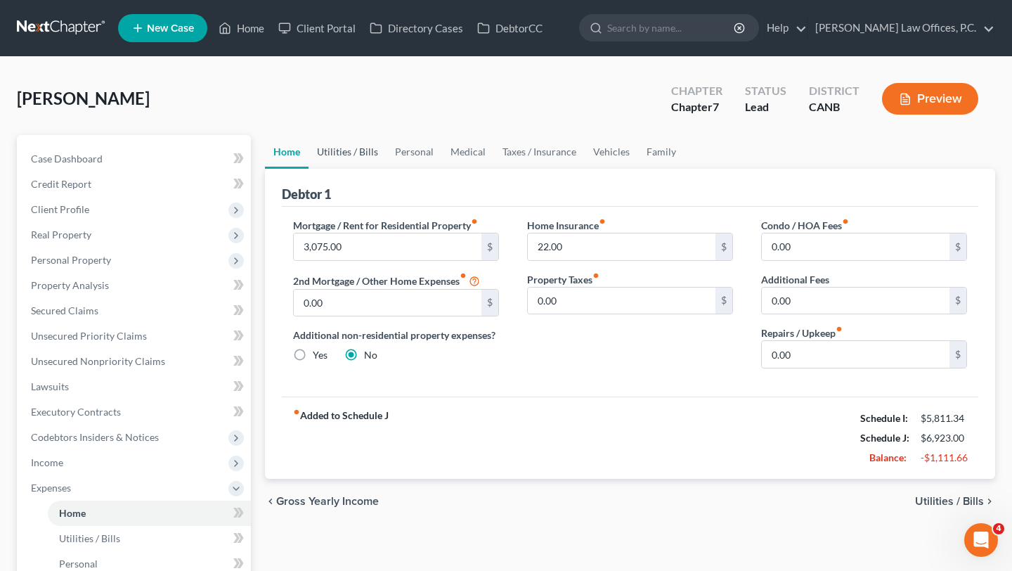
click at [370, 155] on link "Utilities / Bills" at bounding box center [348, 152] width 78 height 34
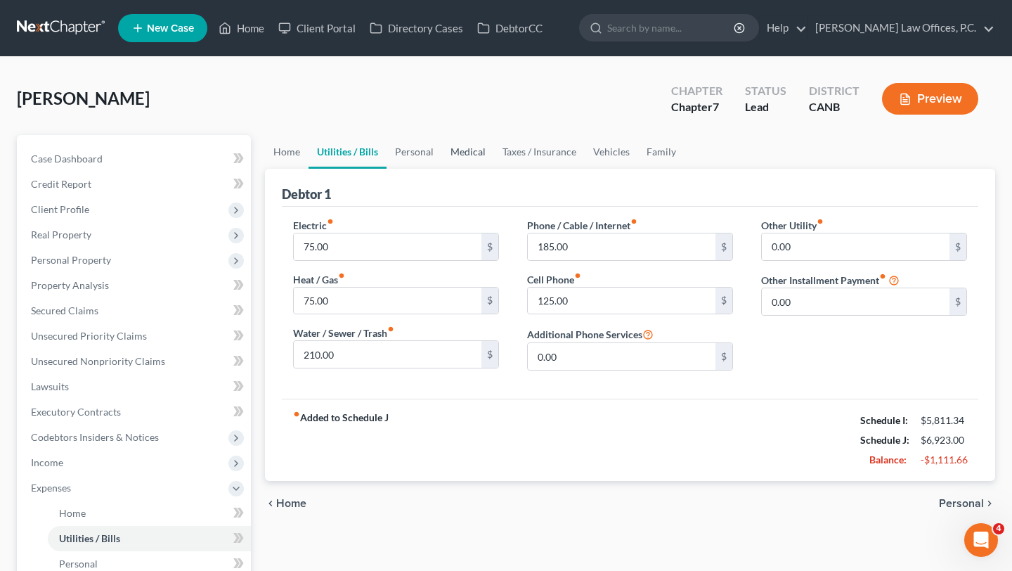
click at [444, 164] on link "Medical" at bounding box center [468, 152] width 52 height 34
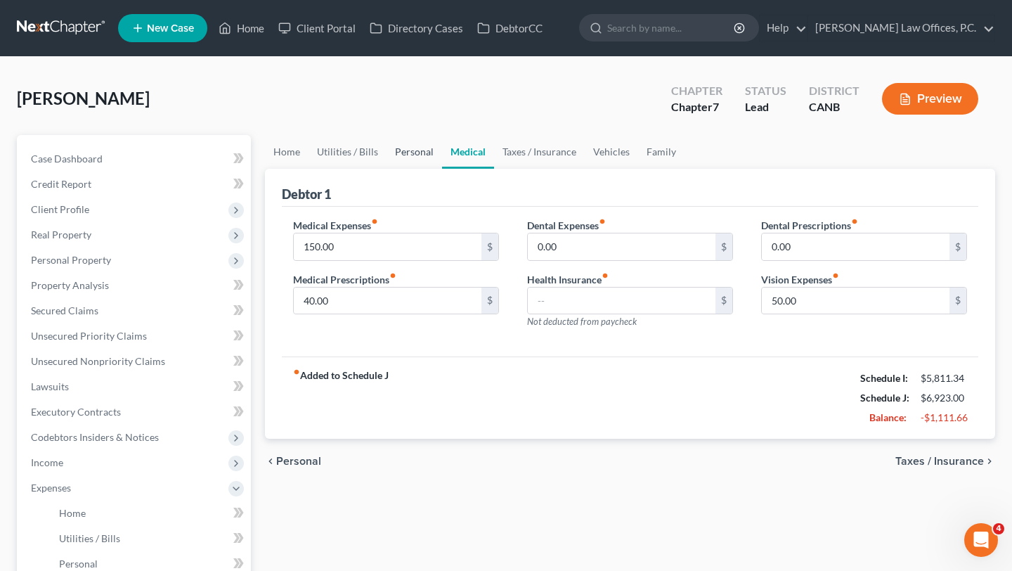
click at [403, 156] on link "Personal" at bounding box center [415, 152] width 56 height 34
